Goal: Information Seeking & Learning: Find specific fact

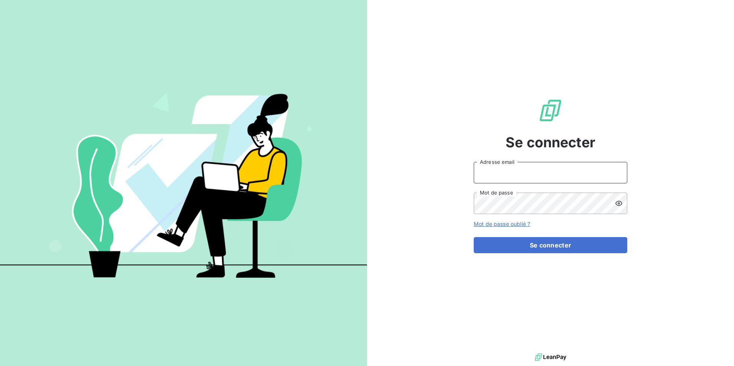
click at [532, 177] on input "Adresse email" at bounding box center [551, 172] width 154 height 21
type input "[EMAIL_ADDRESS][DOMAIN_NAME]"
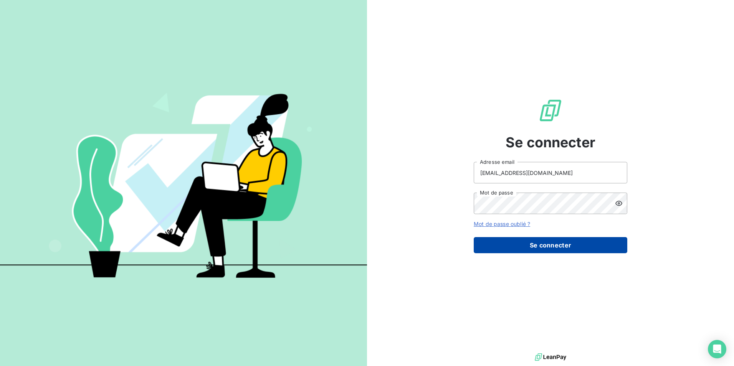
click at [564, 242] on button "Se connecter" at bounding box center [551, 245] width 154 height 16
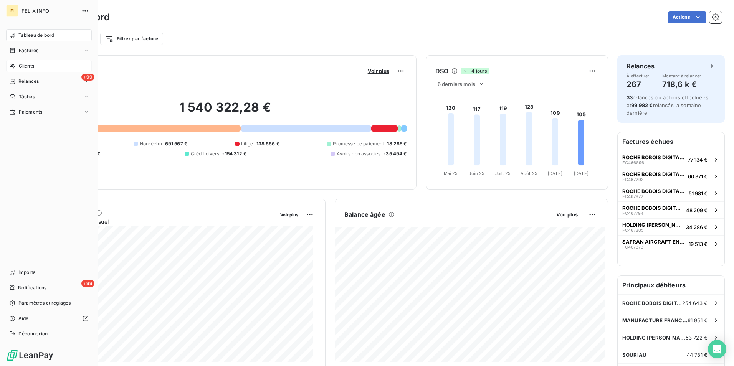
click at [30, 65] on span "Clients" at bounding box center [26, 66] width 15 height 7
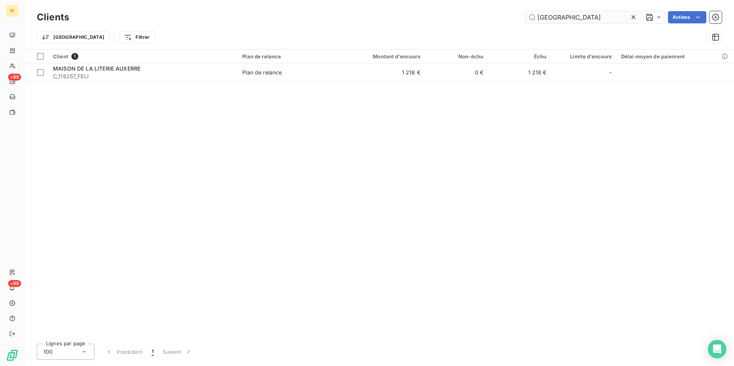
type input "[GEOGRAPHIC_DATA]"
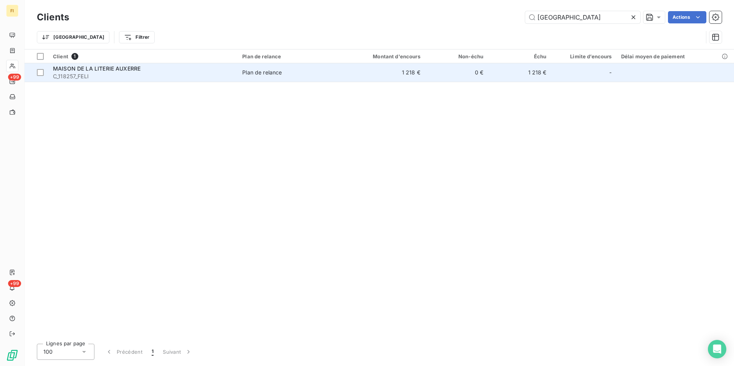
click at [330, 72] on span "Plan de relance" at bounding box center [288, 73] width 93 height 8
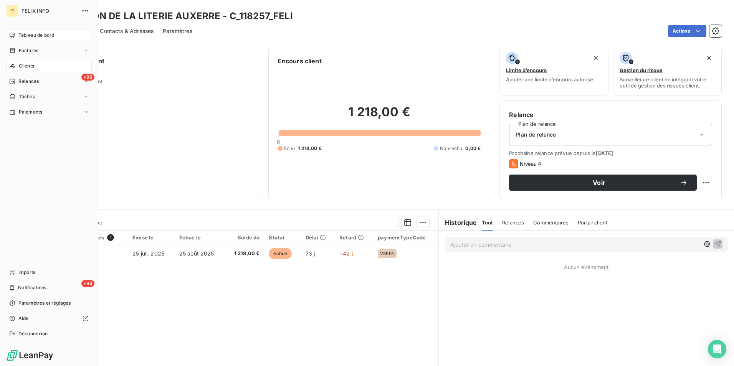
click at [25, 38] on span "Tableau de bord" at bounding box center [36, 35] width 36 height 7
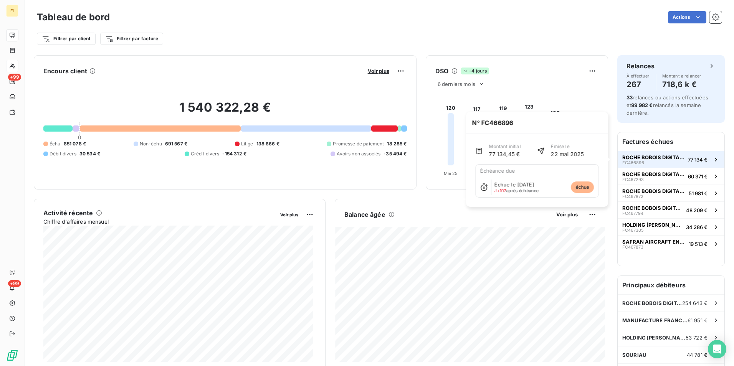
click at [658, 159] on span "ROCHE BOBOIS DIGITAL SERVICES" at bounding box center [653, 157] width 63 height 6
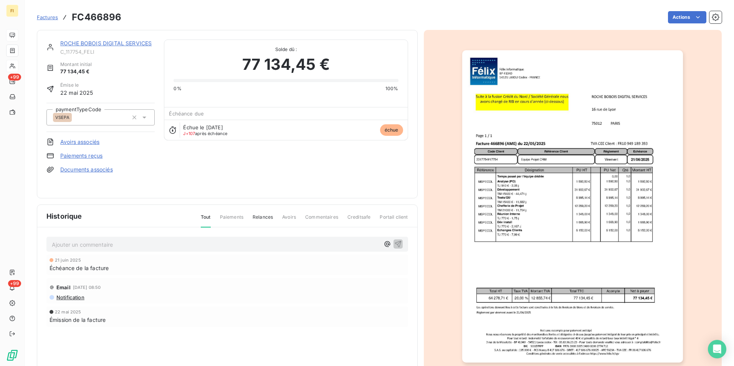
click at [125, 41] on link "ROCHE BOBOIS DIGITAL SERVICES" at bounding box center [105, 43] width 91 height 7
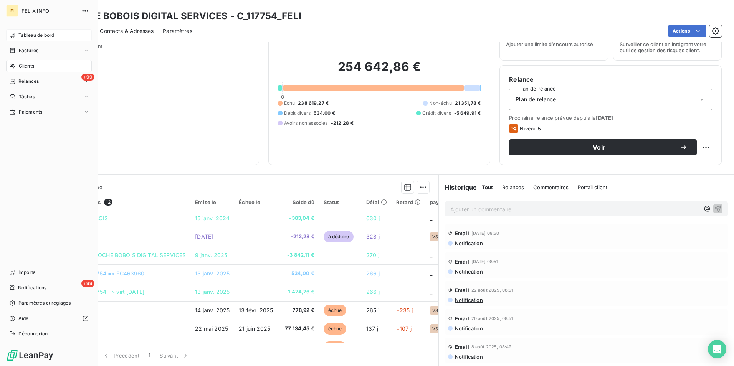
click at [32, 35] on span "Tableau de bord" at bounding box center [36, 35] width 36 height 7
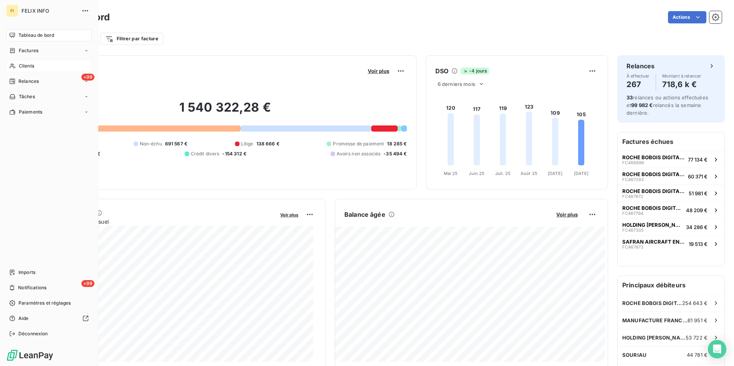
click at [27, 66] on span "Clients" at bounding box center [26, 66] width 15 height 7
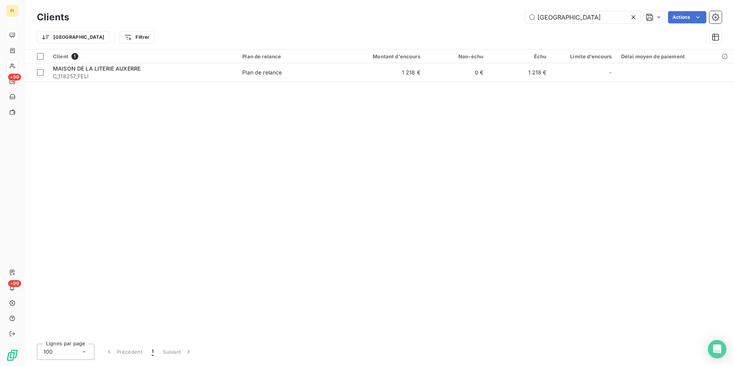
drag, startPoint x: 575, startPoint y: 20, endPoint x: 449, endPoint y: 18, distance: 125.5
click at [458, 16] on div "auxerre Actions" at bounding box center [399, 17] width 643 height 12
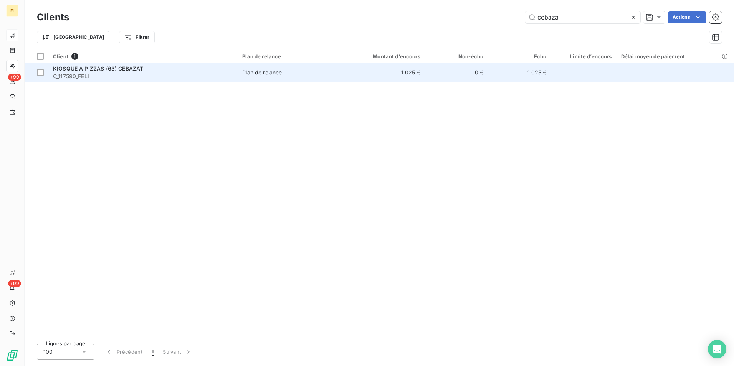
type input "cebaza"
click at [411, 76] on td "1 025 €" at bounding box center [382, 72] width 84 height 18
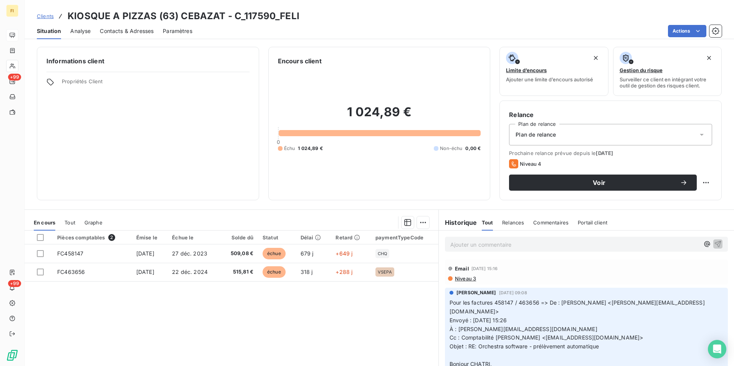
click at [49, 16] on span "Clients" at bounding box center [45, 16] width 17 height 6
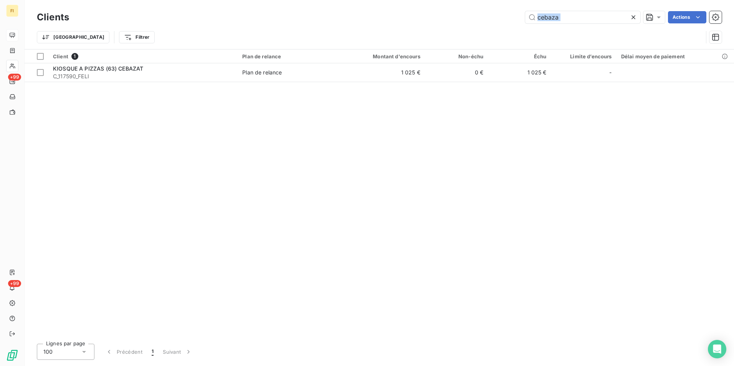
drag, startPoint x: 603, startPoint y: 20, endPoint x: 443, endPoint y: 21, distance: 159.3
click at [443, 21] on div "cebaza Actions" at bounding box center [399, 17] width 643 height 12
drag, startPoint x: 443, startPoint y: 21, endPoint x: 578, endPoint y: 22, distance: 134.3
click at [578, 22] on input "cebaza" at bounding box center [582, 17] width 115 height 12
drag, startPoint x: 577, startPoint y: 18, endPoint x: 401, endPoint y: 8, distance: 176.5
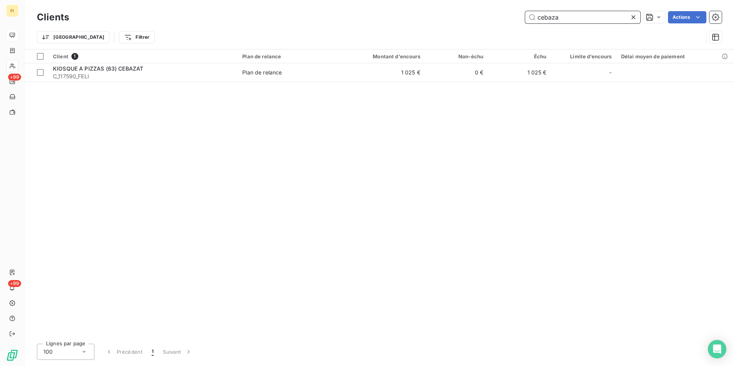
click at [429, 12] on div "cebaza Actions" at bounding box center [399, 17] width 643 height 12
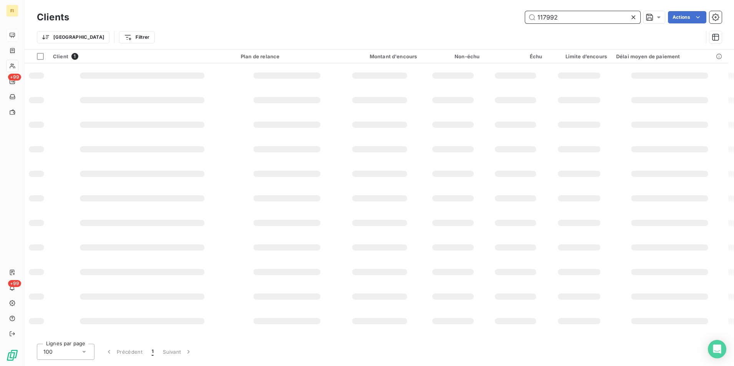
type input "117992"
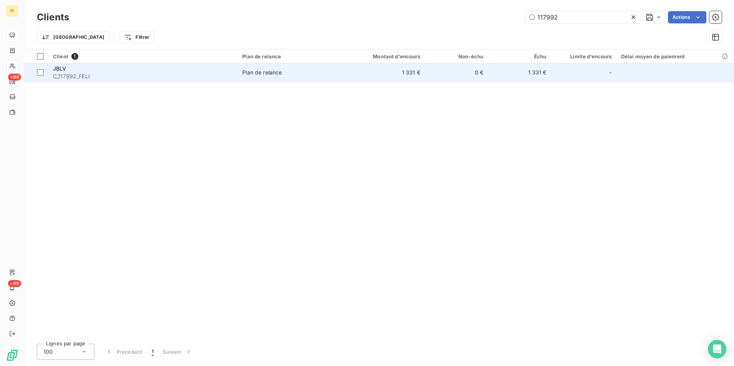
click at [243, 78] on td "Plan de relance" at bounding box center [289, 72] width 102 height 18
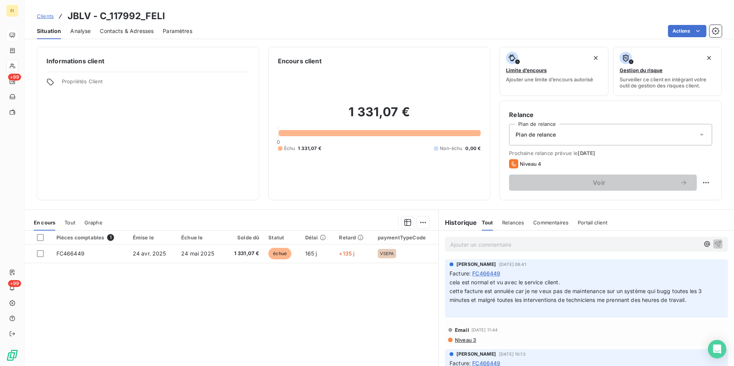
click at [50, 15] on span "Clients" at bounding box center [45, 16] width 17 height 6
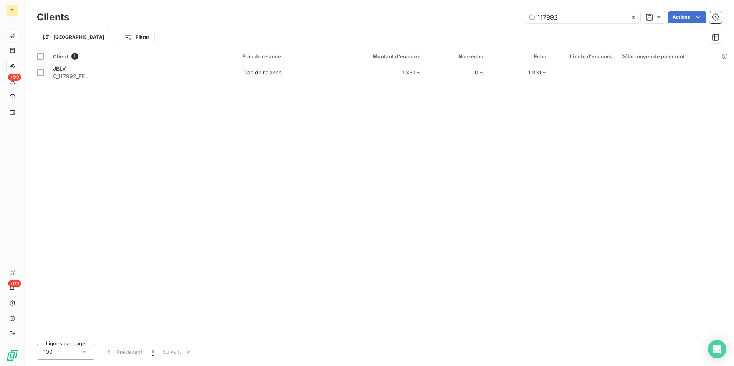
drag, startPoint x: 575, startPoint y: 21, endPoint x: 413, endPoint y: 19, distance: 162.0
click at [437, 19] on div "117992 Actions" at bounding box center [399, 17] width 643 height 12
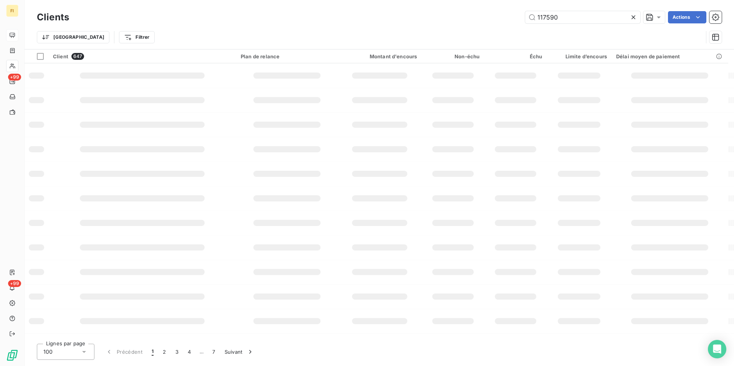
type input "117590"
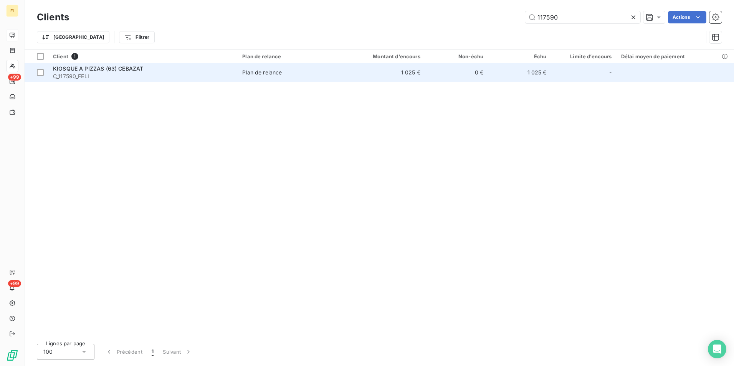
click at [464, 77] on td "0 €" at bounding box center [456, 72] width 63 height 18
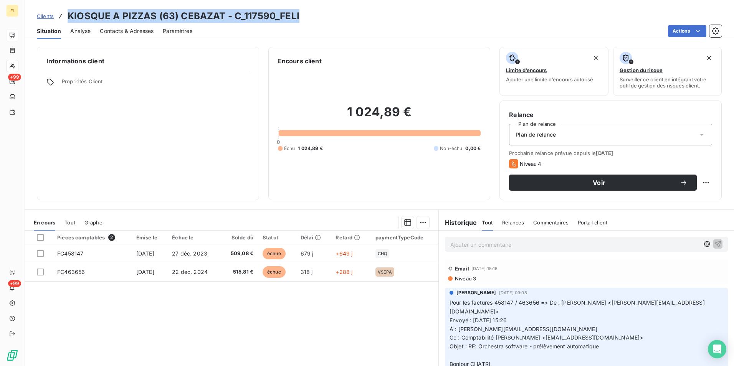
drag, startPoint x: 307, startPoint y: 18, endPoint x: 64, endPoint y: 21, distance: 243.0
click at [64, 21] on div "Clients KIOSQUE A PIZZAS (63) CEBAZAT - C_117590_FELI" at bounding box center [379, 16] width 709 height 14
drag, startPoint x: 64, startPoint y: 21, endPoint x: 141, endPoint y: 17, distance: 76.9
copy h3 "KIOSQUE A PIZZAS (63) CEBAZAT - C_117590_FELI"
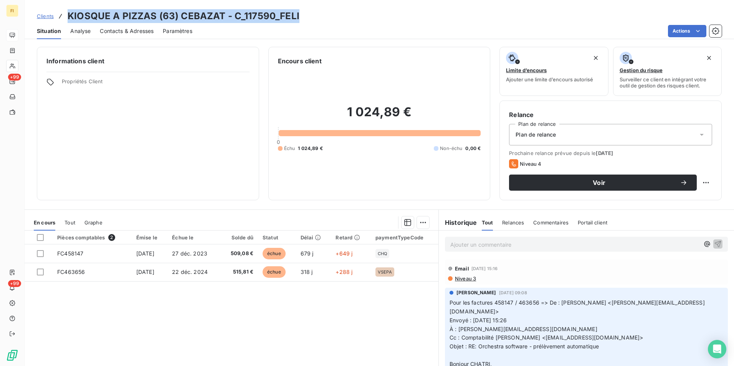
copy h3 "KIOSQUE A PIZZAS (63) CEBAZAT - C_117590_FELI"
